Goal: Task Accomplishment & Management: Use online tool/utility

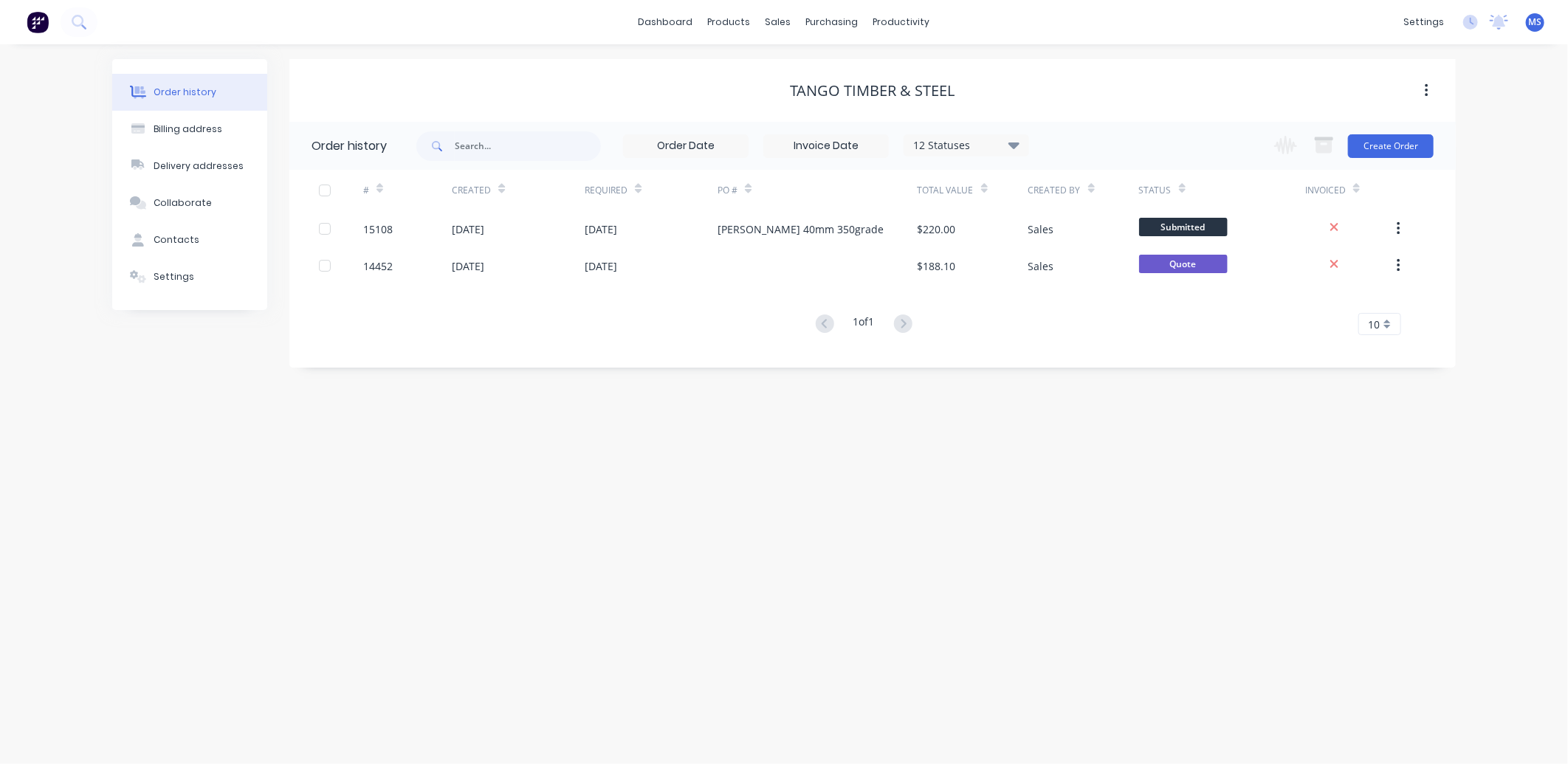
click at [1532, 25] on span "MS" at bounding box center [1536, 22] width 13 height 13
click at [1446, 189] on button "Sign out" at bounding box center [1444, 185] width 195 height 29
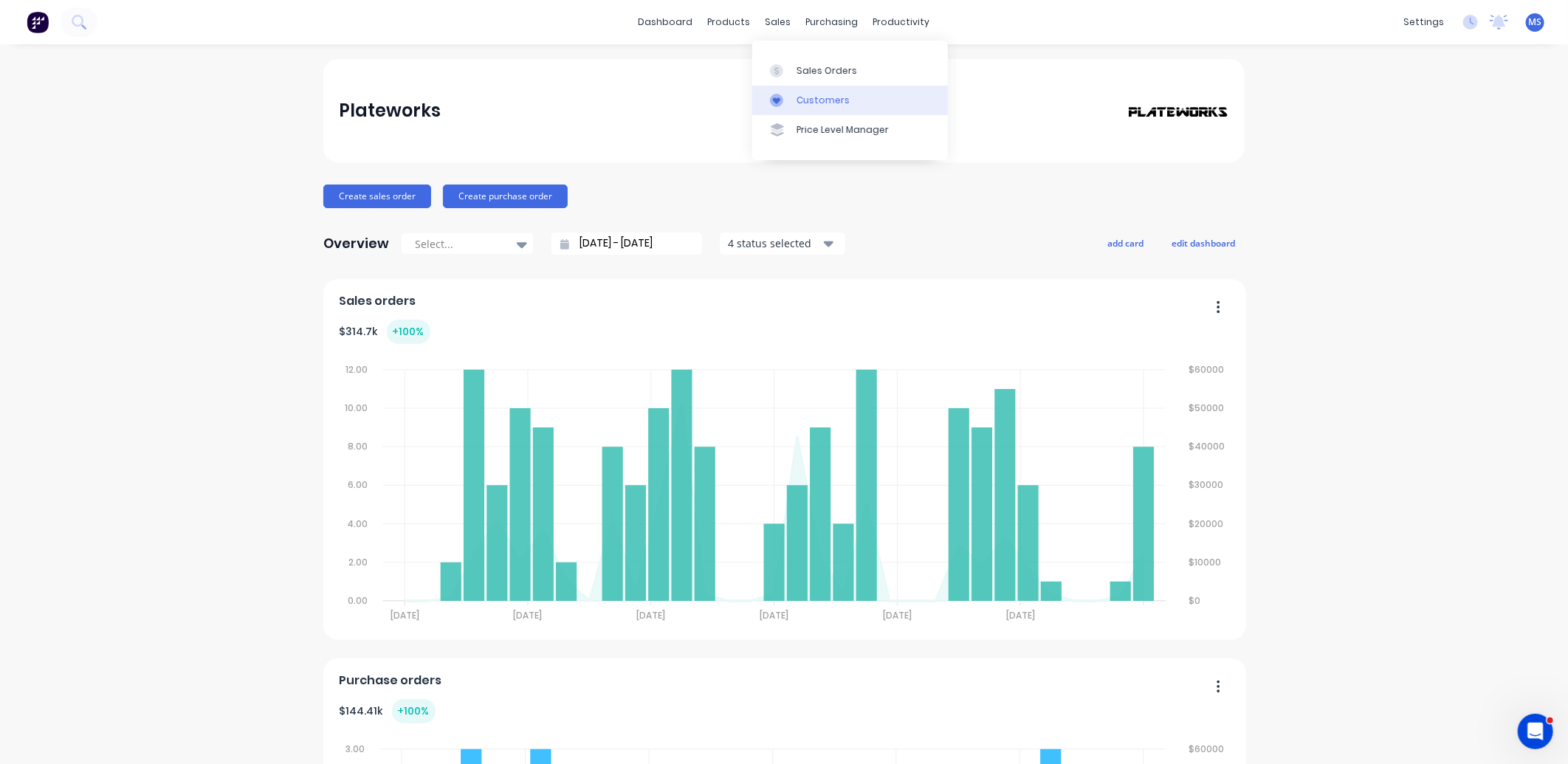
click at [828, 104] on div "Customers" at bounding box center [823, 100] width 53 height 13
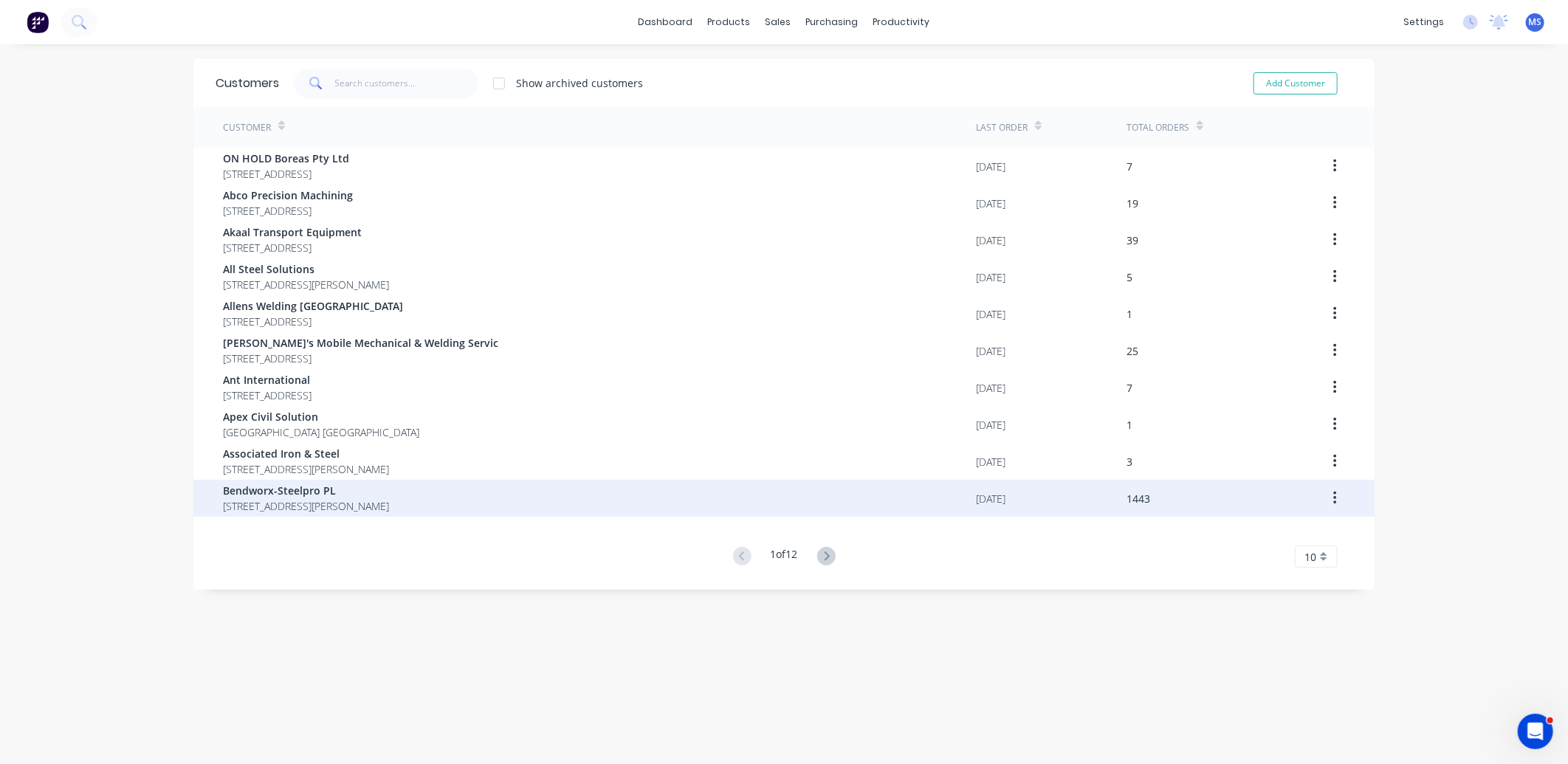
click at [620, 507] on div "Bendworx-Steelpro PL PO Box 277 Carole Park Queensland Australia 4076" at bounding box center [599, 498] width 753 height 37
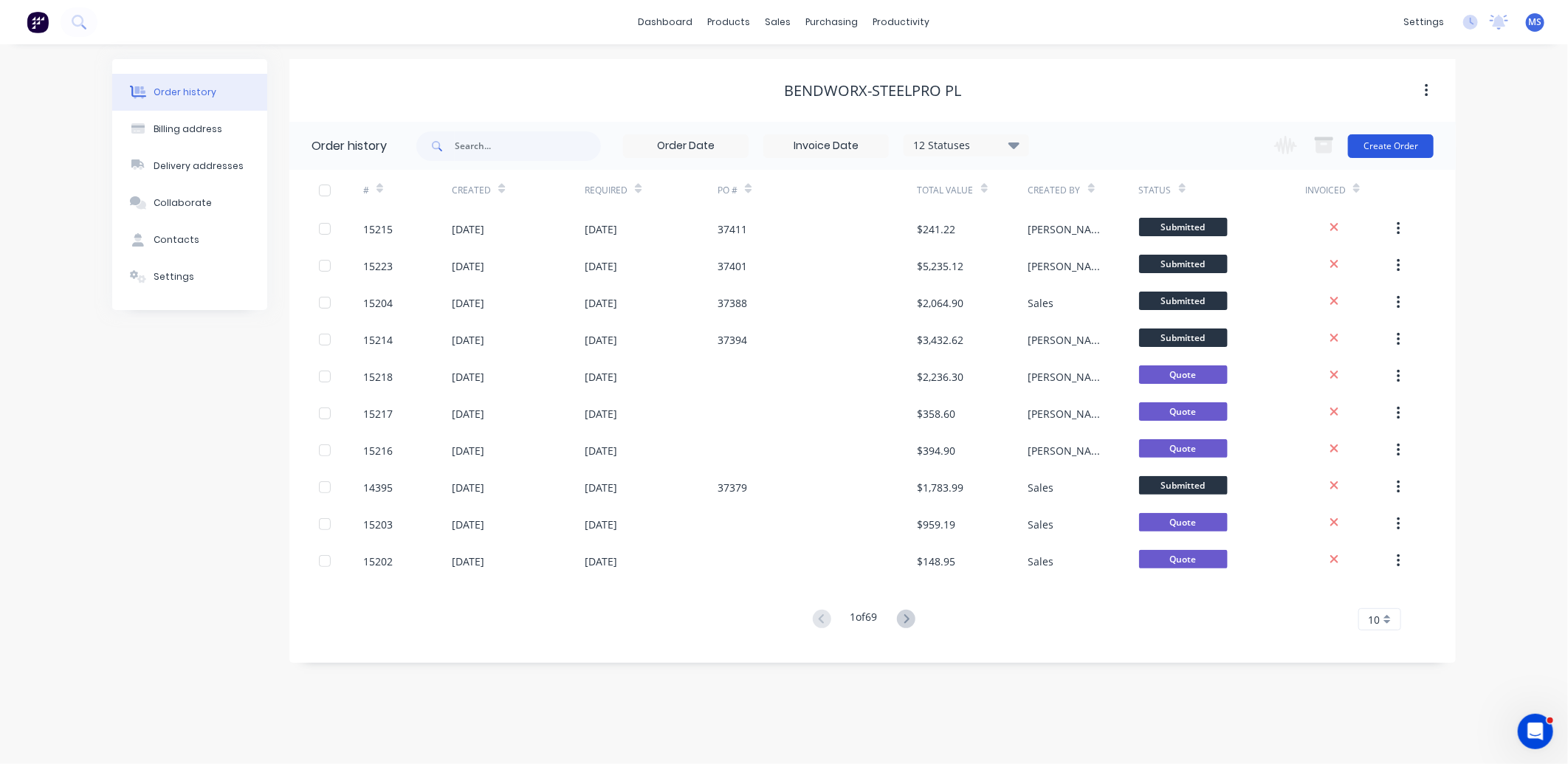
click at [1401, 148] on button "Create Order" at bounding box center [1390, 146] width 86 height 24
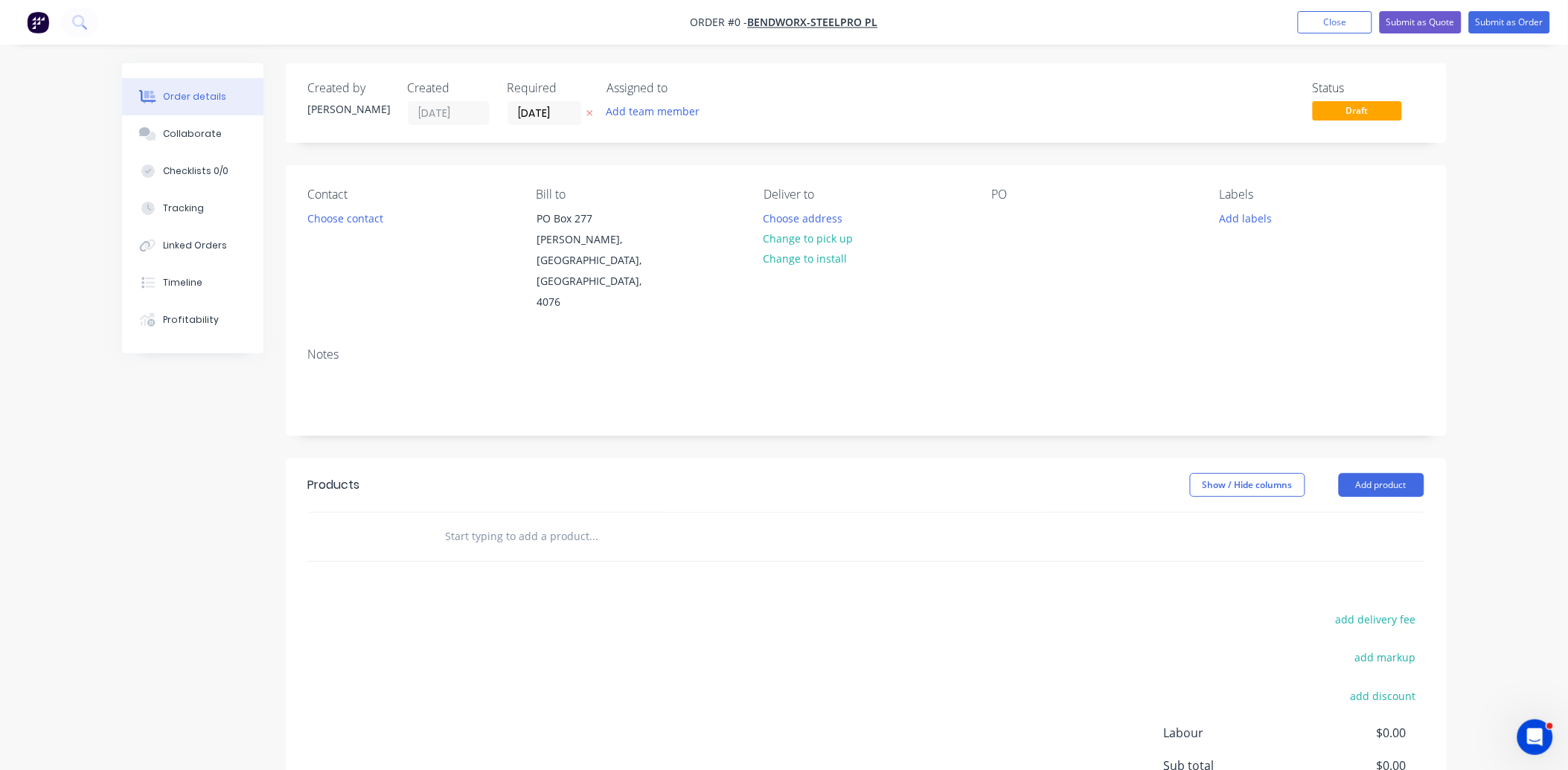
click at [536, 522] on input "text" at bounding box center [594, 536] width 297 height 30
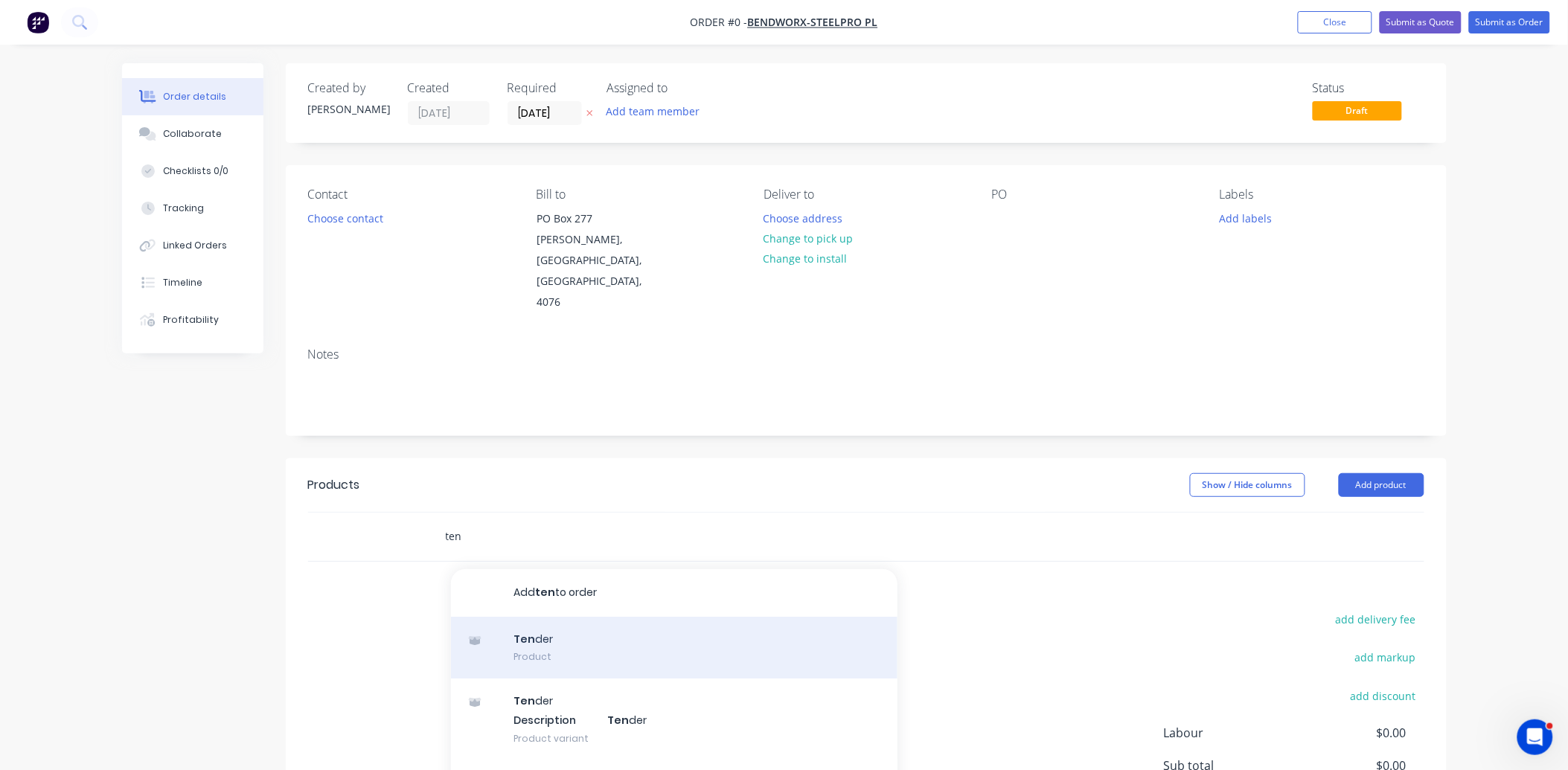
type input "ten"
click at [567, 617] on div "Ten der Product" at bounding box center [674, 648] width 447 height 62
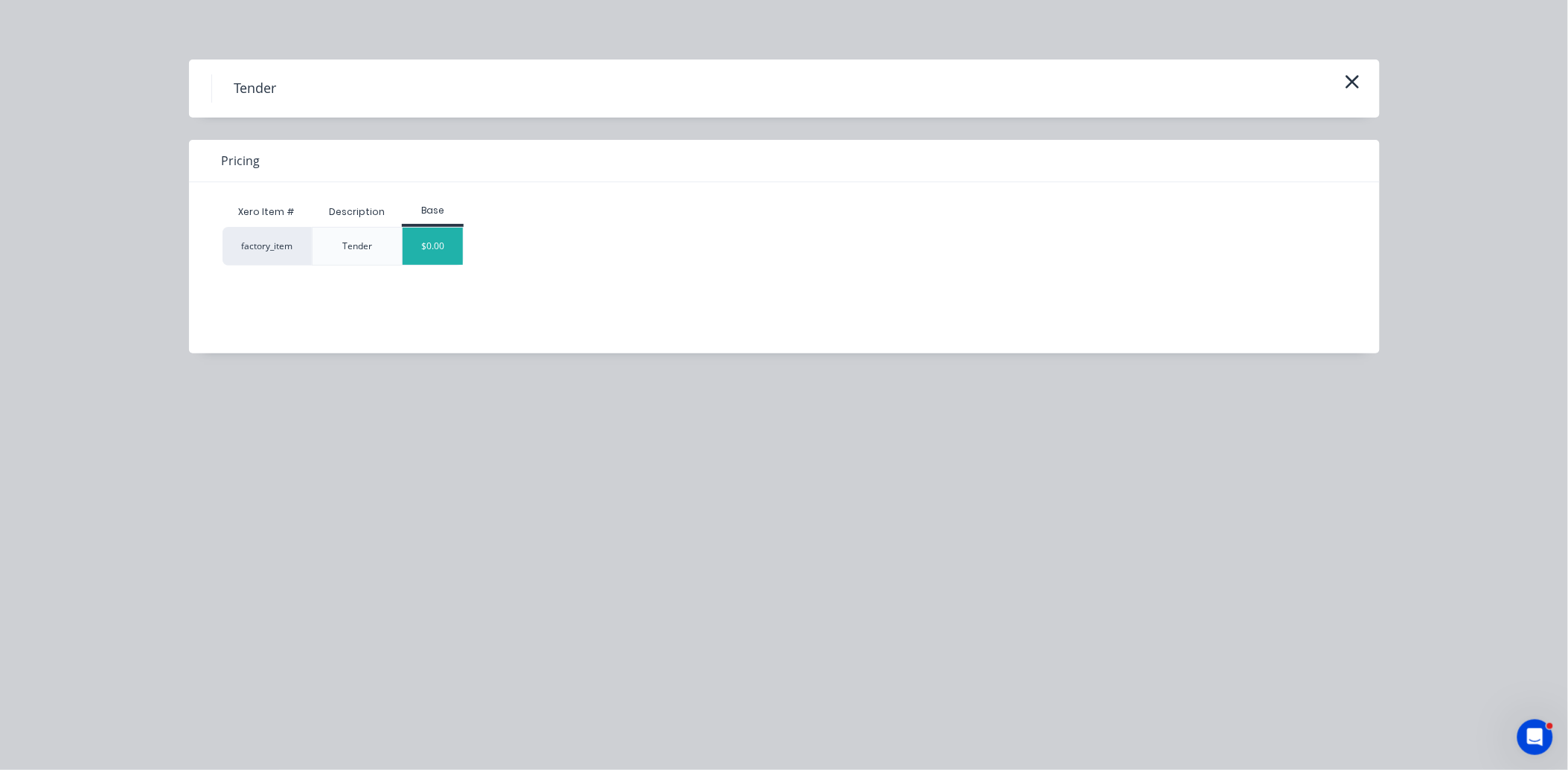
click at [445, 255] on div "$0.00" at bounding box center [432, 246] width 60 height 37
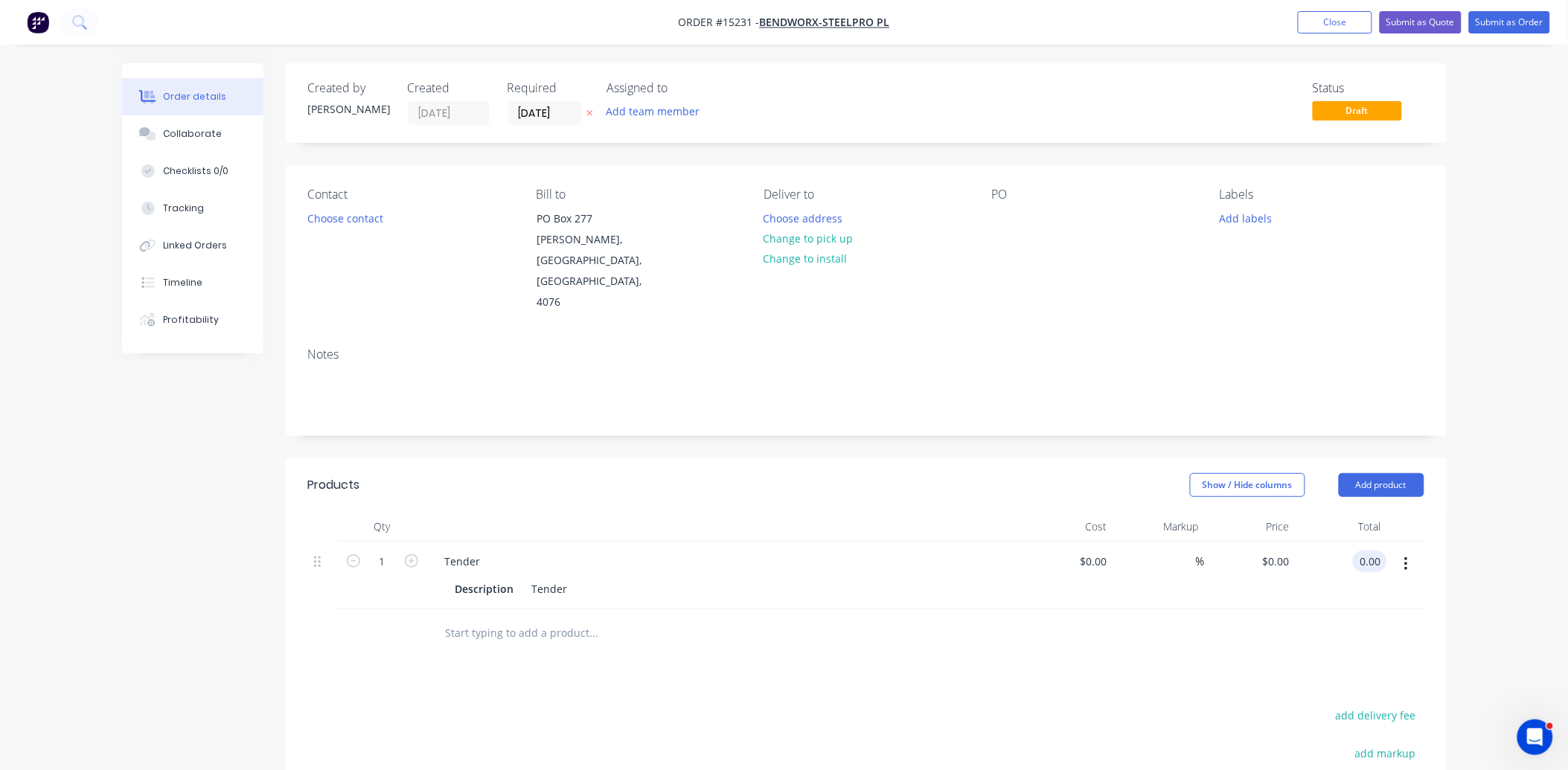
click at [1382, 550] on input "0.00" at bounding box center [1373, 561] width 28 height 22
type input "285.19"
type input "$285.19"
click at [1394, 25] on button "Submit as Quote" at bounding box center [1420, 22] width 82 height 23
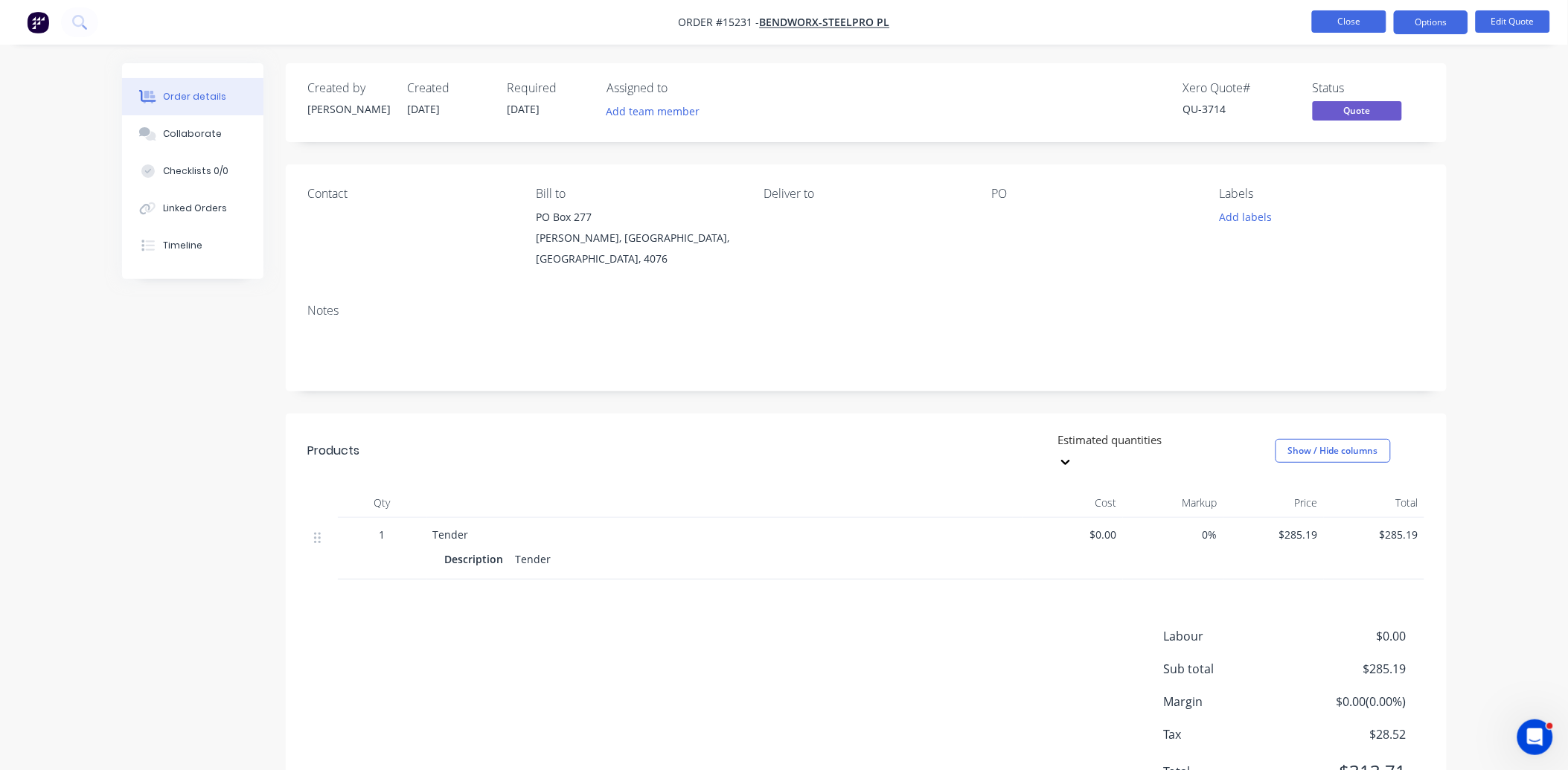
click at [1330, 23] on button "Close" at bounding box center [1349, 21] width 75 height 23
